Goal: Check status: Check status

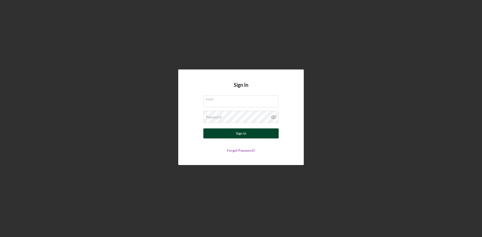
type input "[EMAIL_ADDRESS][DOMAIN_NAME]"
click at [230, 132] on button "Sign In" at bounding box center [240, 134] width 75 height 10
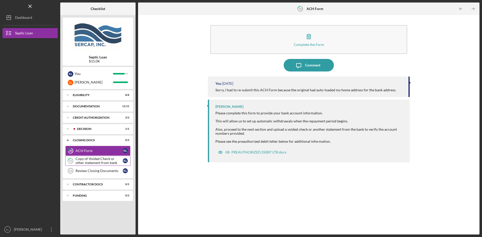
click at [97, 159] on div "Copy of Voided Check or other statement from bank" at bounding box center [99, 161] width 47 height 8
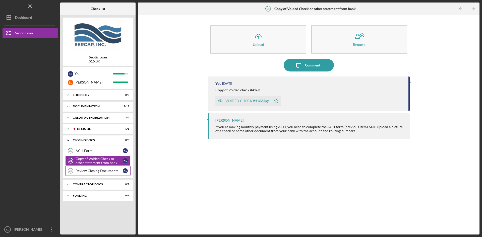
click at [98, 173] on div "Review Closing Documents" at bounding box center [99, 171] width 47 height 4
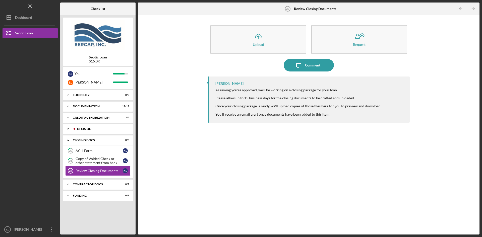
click at [79, 128] on div "Decision" at bounding box center [102, 129] width 50 height 3
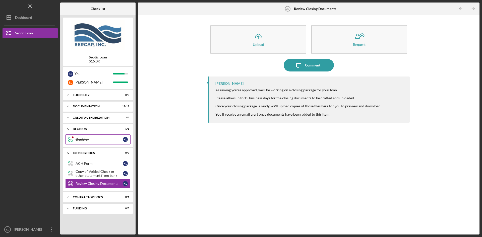
click at [79, 140] on div "Decision" at bounding box center [99, 140] width 47 height 4
